Goal: Task Accomplishment & Management: Manage account settings

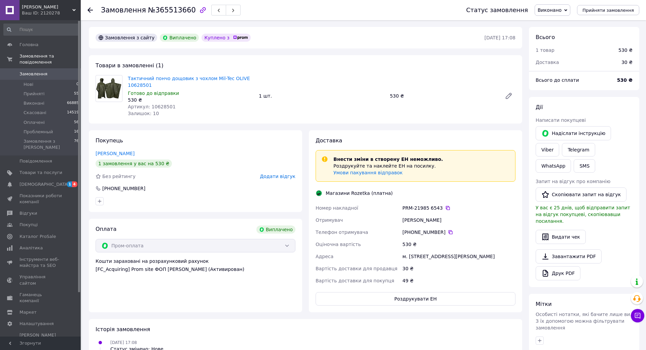
click at [40, 71] on span "Замовлення" at bounding box center [34, 74] width 28 height 6
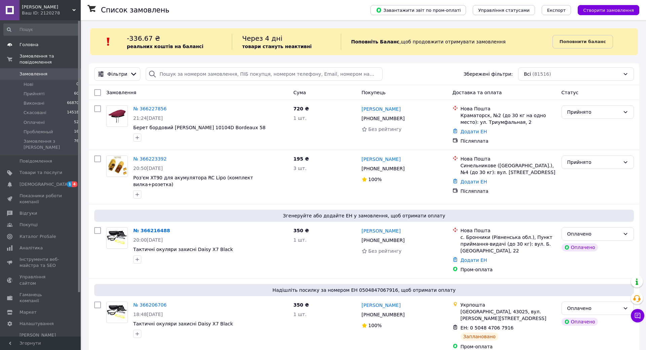
click at [27, 46] on span "Головна" at bounding box center [29, 45] width 19 height 6
